Goal: Task Accomplishment & Management: Manage account settings

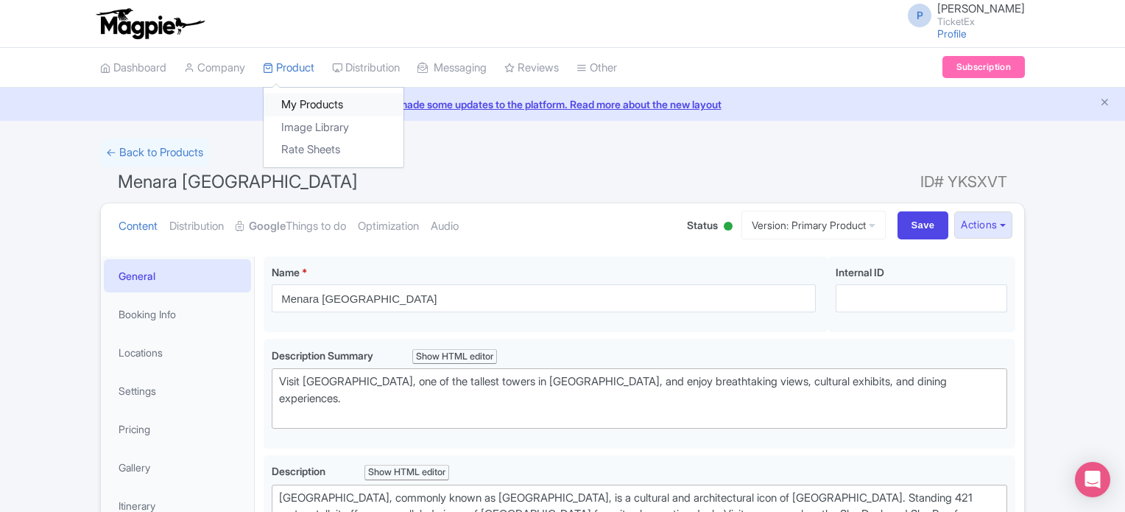
click at [303, 99] on link "My Products" at bounding box center [334, 104] width 140 height 23
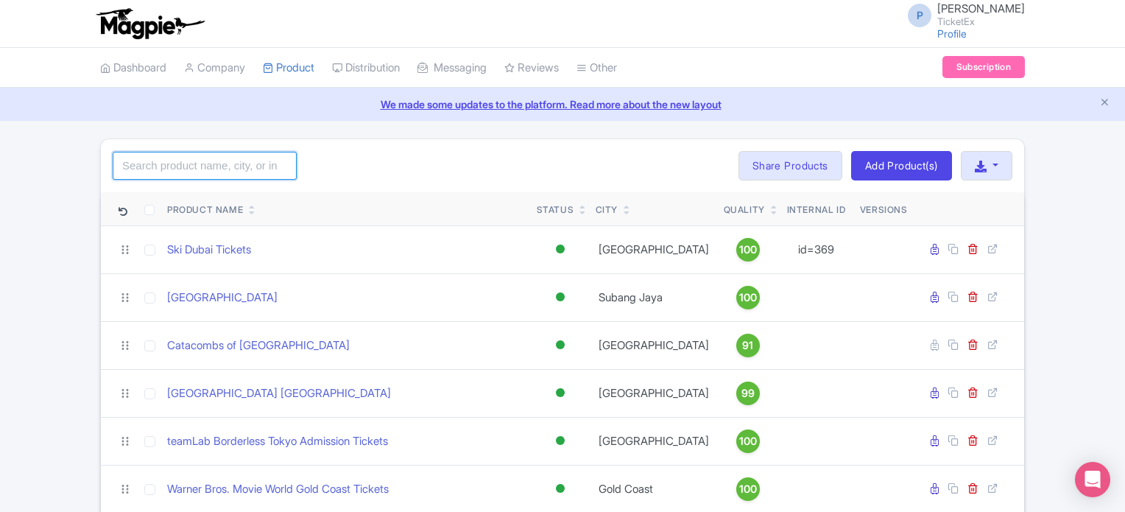
click at [170, 170] on input "search" at bounding box center [205, 166] width 184 height 28
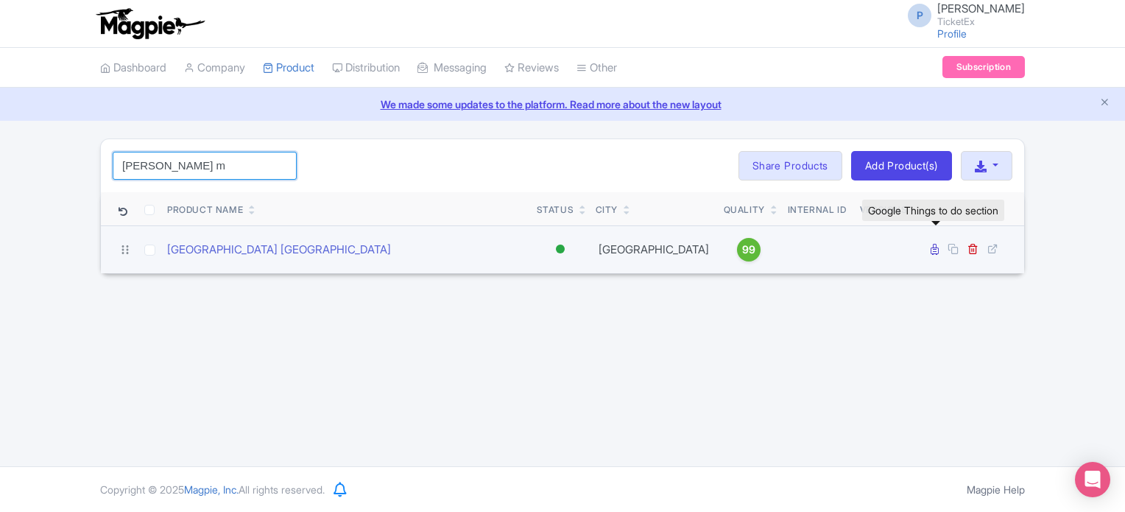
type input "Van gogh m"
click at [933, 250] on icon at bounding box center [934, 249] width 8 height 11
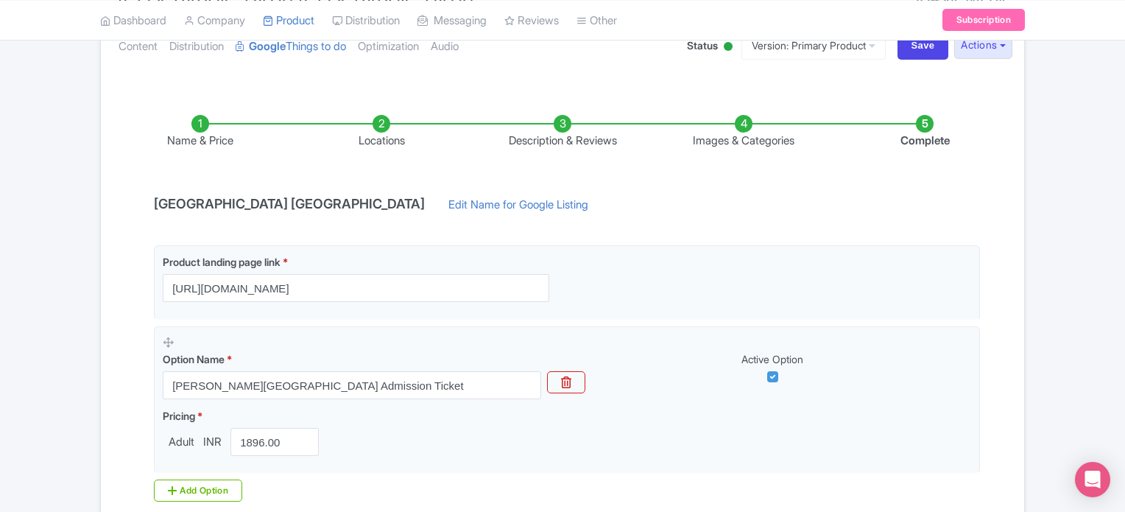
scroll to position [172, 0]
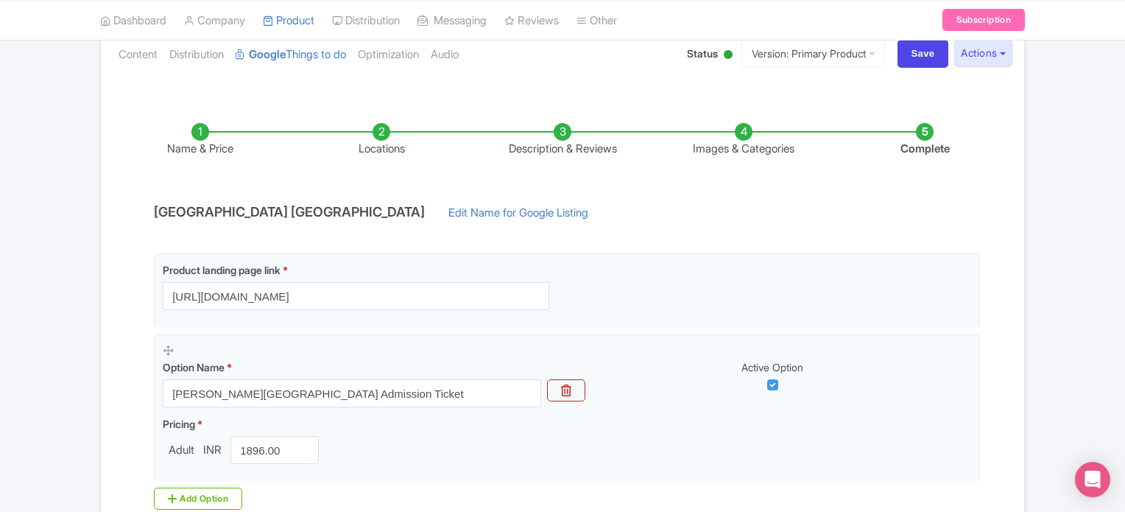
click at [380, 132] on li "Locations" at bounding box center [381, 140] width 181 height 35
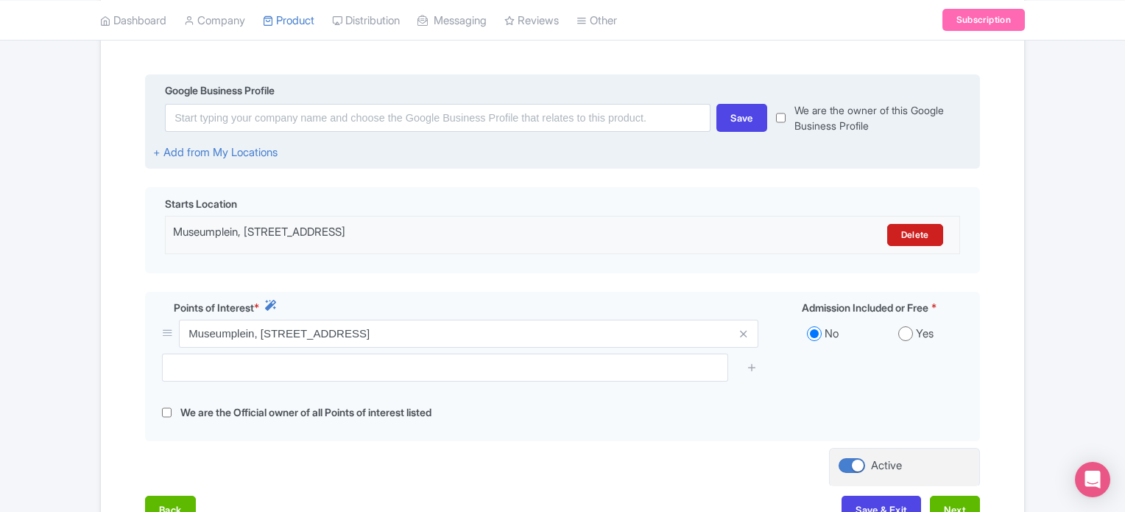
scroll to position [280, 0]
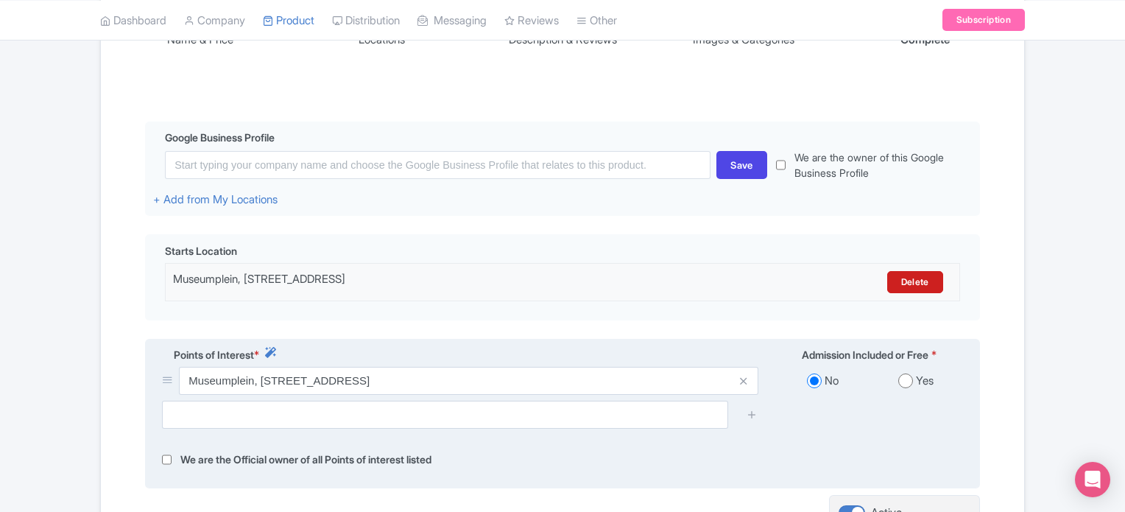
click at [905, 379] on input "radio" at bounding box center [905, 380] width 15 height 15
radio input "true"
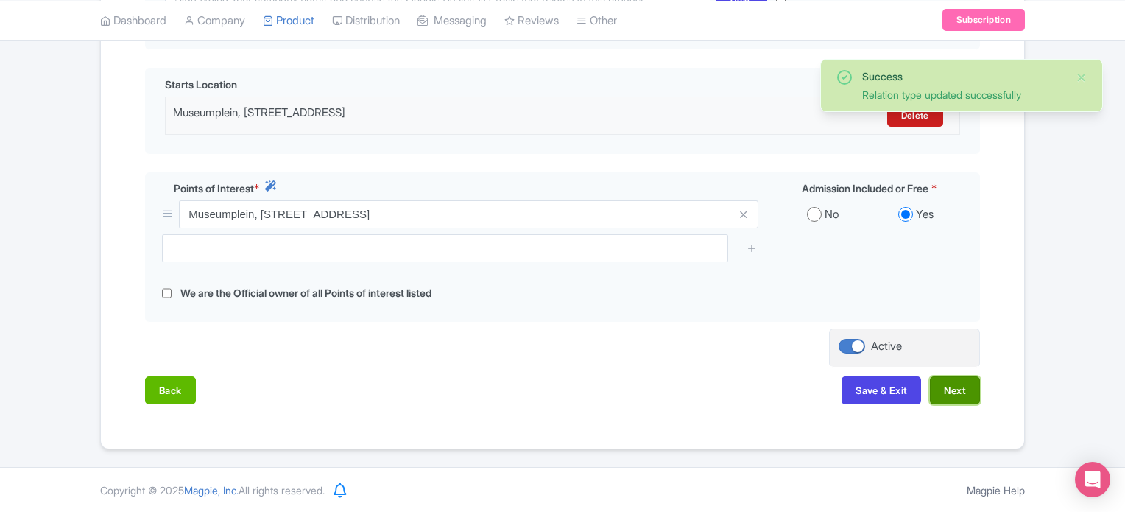
click at [953, 376] on button "Next" at bounding box center [955, 390] width 50 height 28
